Goal: Information Seeking & Learning: Learn about a topic

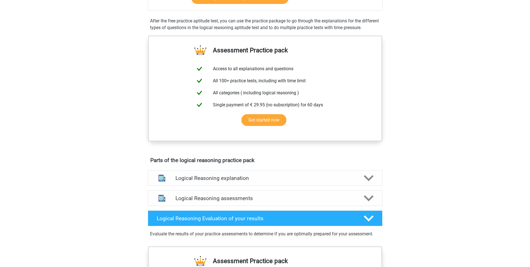
scroll to position [112, 0]
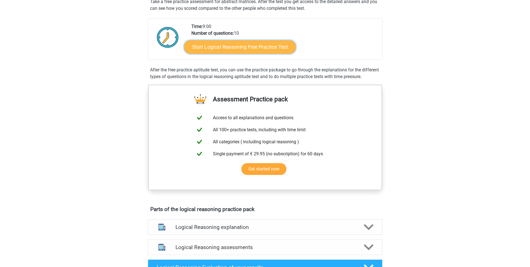
click at [273, 46] on link "Start Logical Reasoning Free Practice Test" at bounding box center [240, 46] width 112 height 13
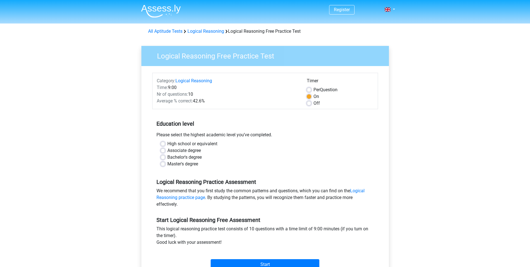
click at [167, 156] on label "Bachelor's degree" at bounding box center [184, 157] width 34 height 7
click at [163, 156] on input "Bachelor's degree" at bounding box center [163, 157] width 4 height 6
radio input "true"
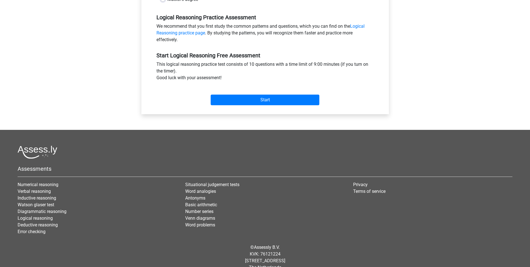
scroll to position [168, 0]
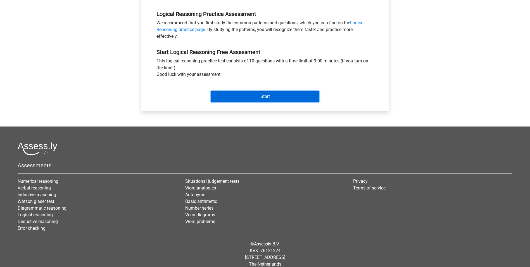
click at [273, 97] on input "Start" at bounding box center [265, 96] width 109 height 11
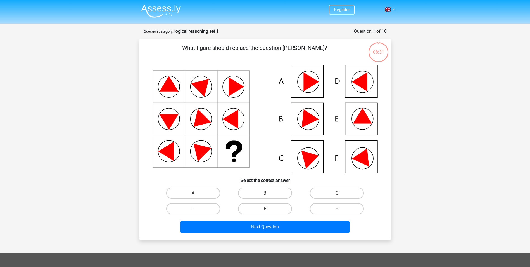
click at [313, 121] on icon at bounding box center [307, 116] width 24 height 22
click at [196, 190] on label "A" at bounding box center [193, 192] width 54 height 11
click at [196, 193] on input "A" at bounding box center [195, 195] width 4 height 4
radio input "true"
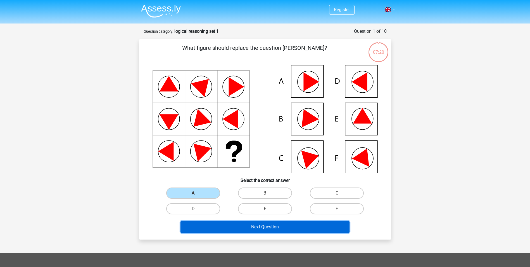
click at [263, 224] on button "Next Question" at bounding box center [264, 227] width 169 height 12
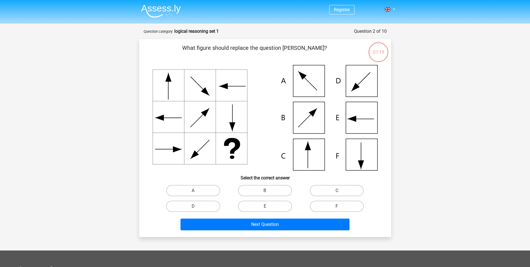
scroll to position [28, 0]
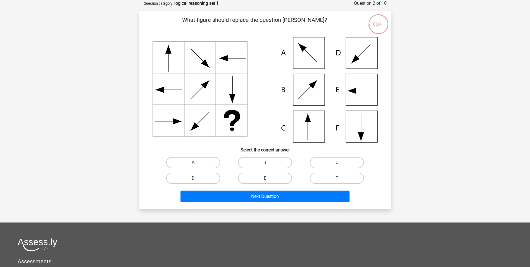
click at [338, 160] on label "C" at bounding box center [337, 162] width 54 height 11
click at [338, 162] on input "C" at bounding box center [339, 164] width 4 height 4
radio input "true"
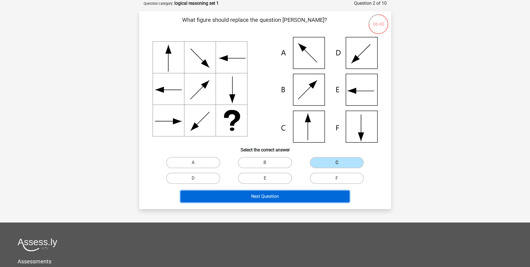
click at [311, 194] on button "Next Question" at bounding box center [264, 196] width 169 height 12
